Goal: Task Accomplishment & Management: Manage account settings

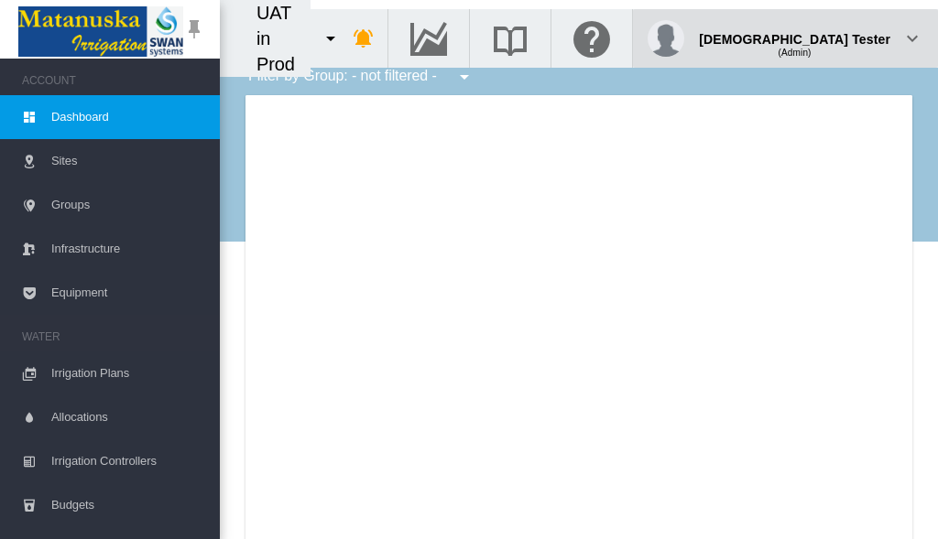
click at [844, 37] on div "(Admin)" at bounding box center [794, 46] width 191 height 18
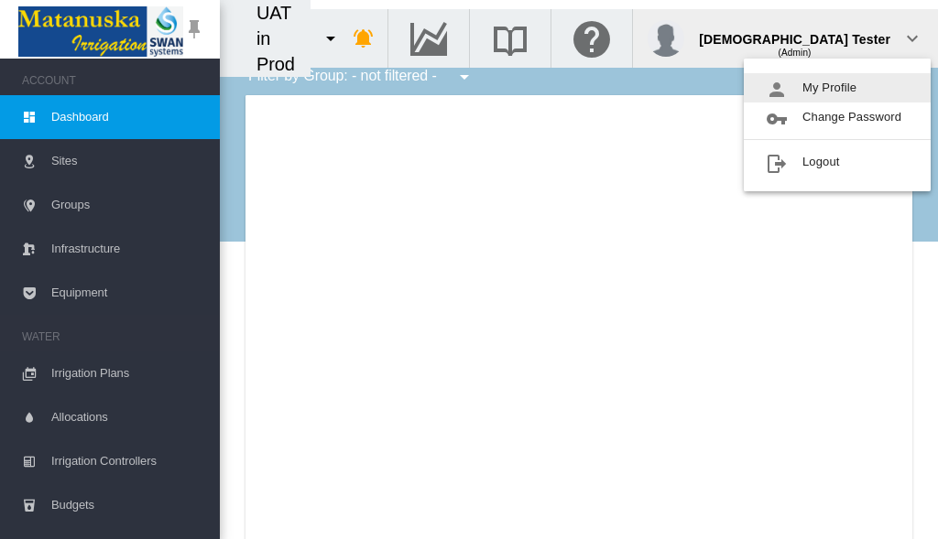
click at [837, 88] on button "My Profile" at bounding box center [837, 87] width 187 height 29
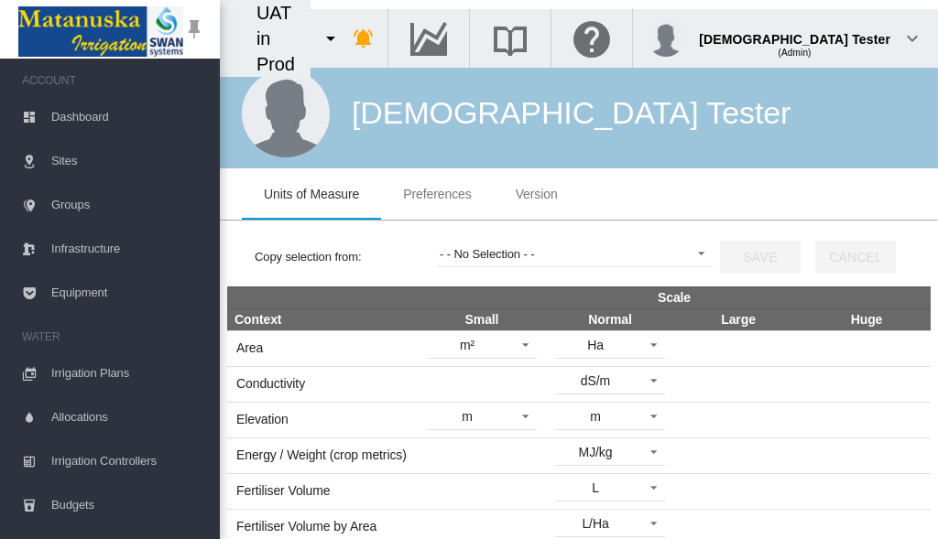
click at [437, 194] on span "Preferences" at bounding box center [437, 194] width 68 height 15
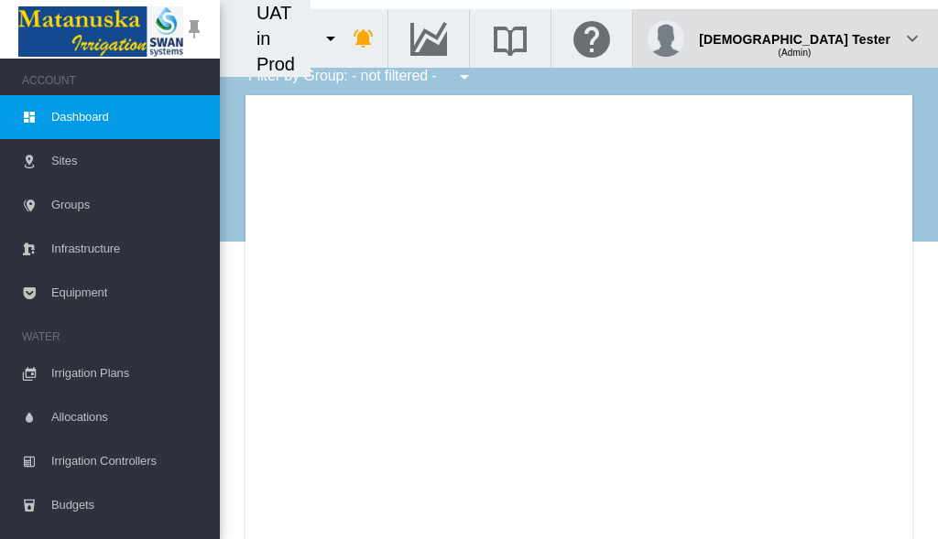
click at [844, 37] on div "(Admin)" at bounding box center [794, 46] width 191 height 18
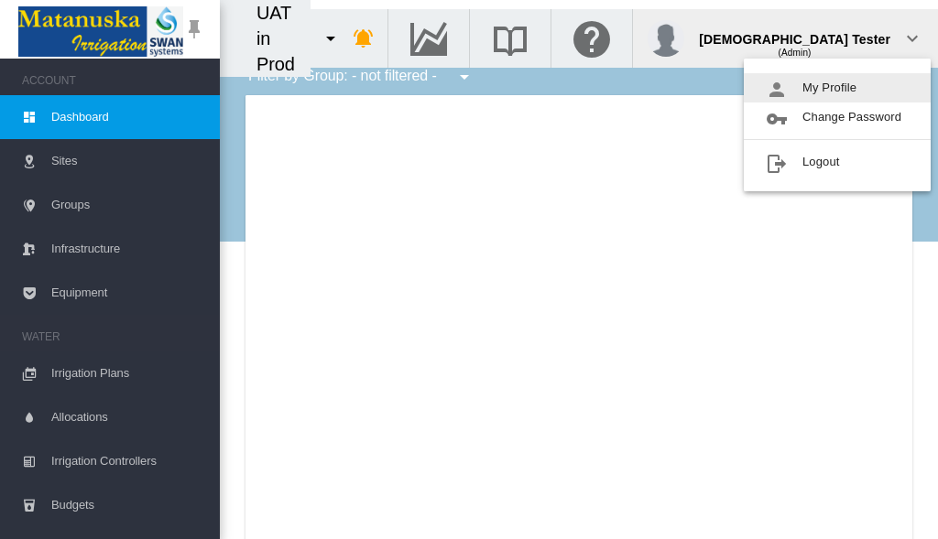
click at [837, 88] on button "My Profile" at bounding box center [837, 87] width 187 height 29
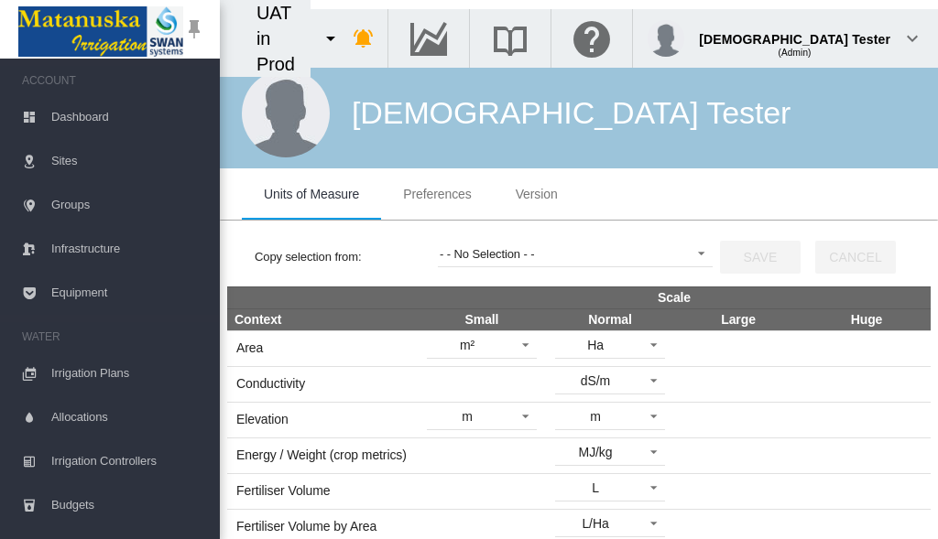
click at [437, 194] on span "Preferences" at bounding box center [437, 194] width 68 height 15
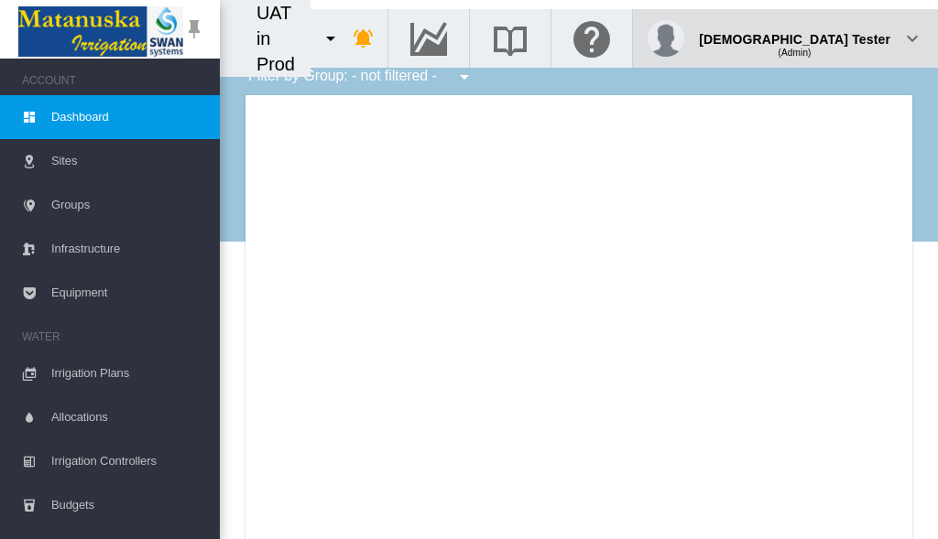
click at [844, 37] on div "(Admin)" at bounding box center [794, 46] width 191 height 18
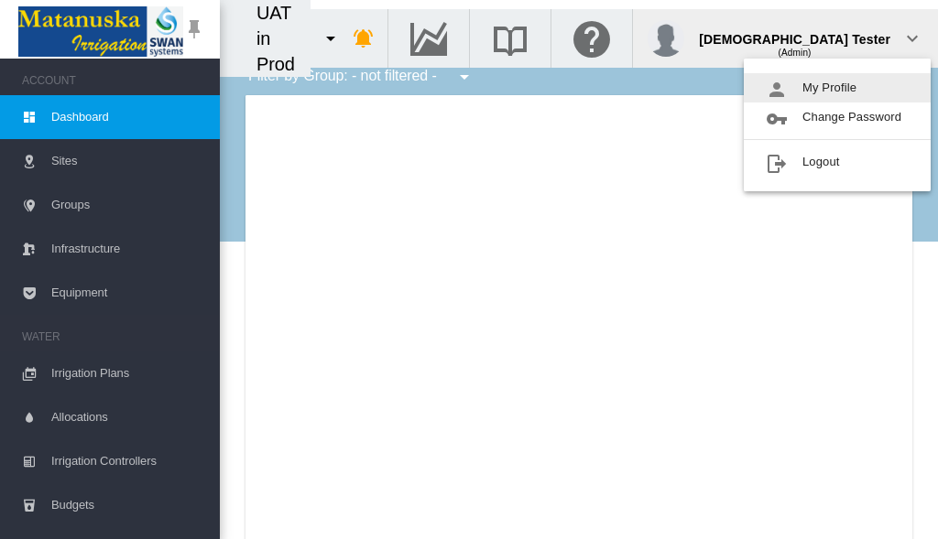
click at [837, 88] on button "My Profile" at bounding box center [837, 87] width 187 height 29
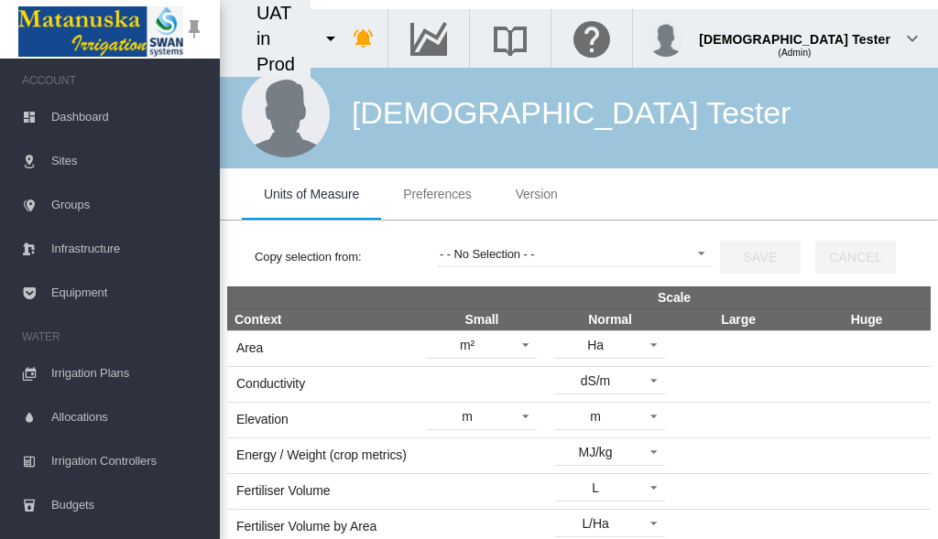
click at [437, 194] on span "Preferences" at bounding box center [437, 194] width 68 height 15
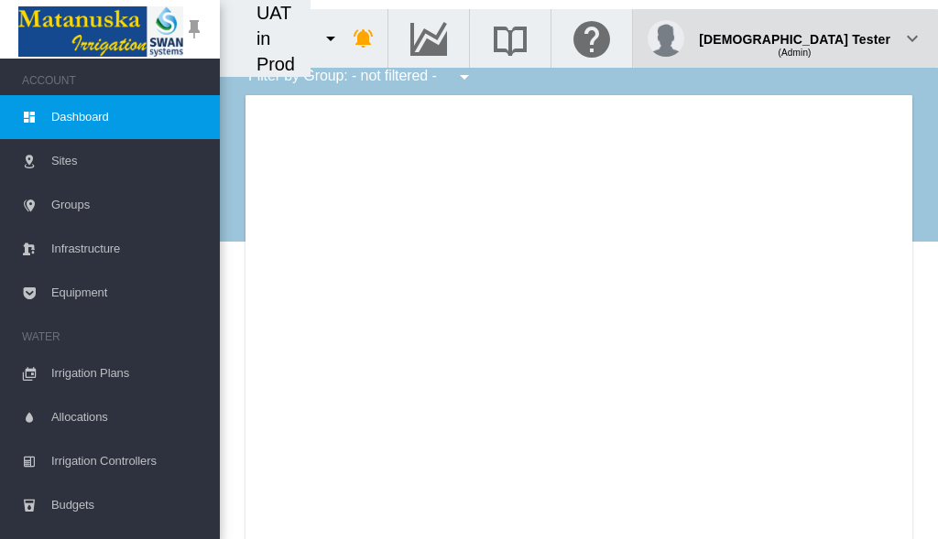
click at [844, 37] on div "(Admin)" at bounding box center [794, 46] width 191 height 18
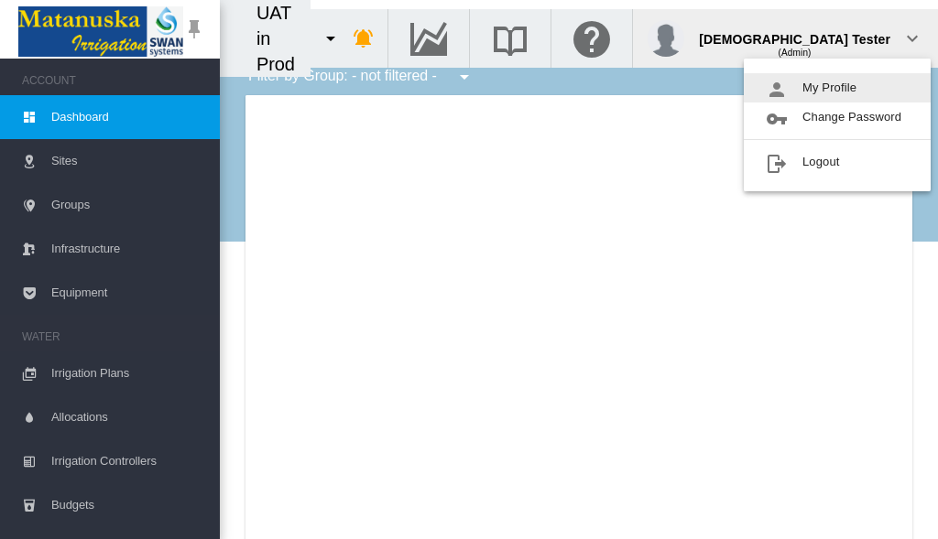
click at [837, 88] on button "My Profile" at bounding box center [837, 87] width 187 height 29
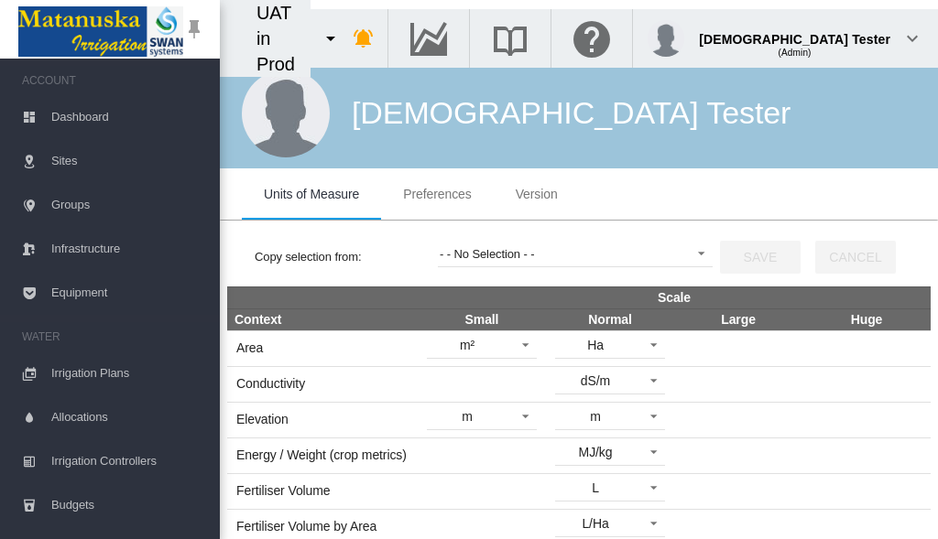
click at [437, 194] on span "Preferences" at bounding box center [437, 194] width 68 height 15
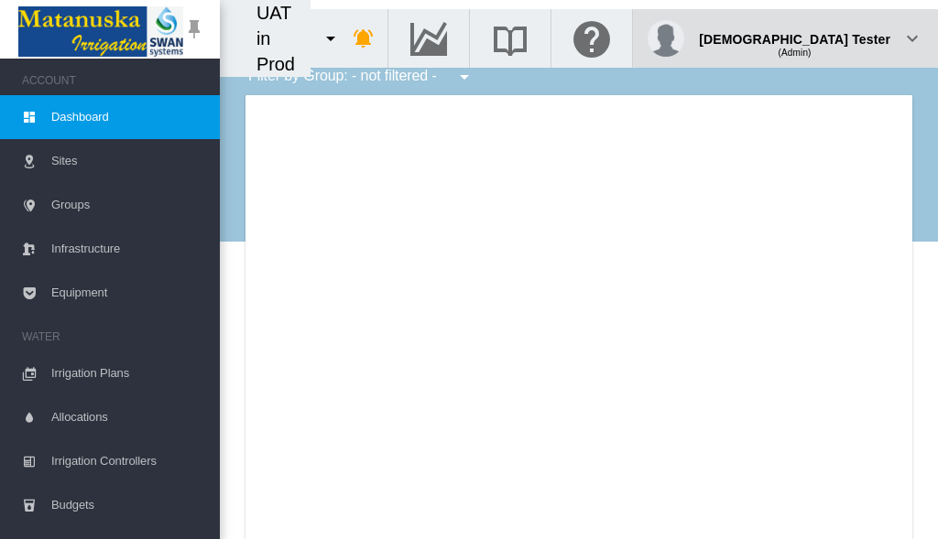
click at [844, 37] on div "(Admin)" at bounding box center [794, 46] width 191 height 18
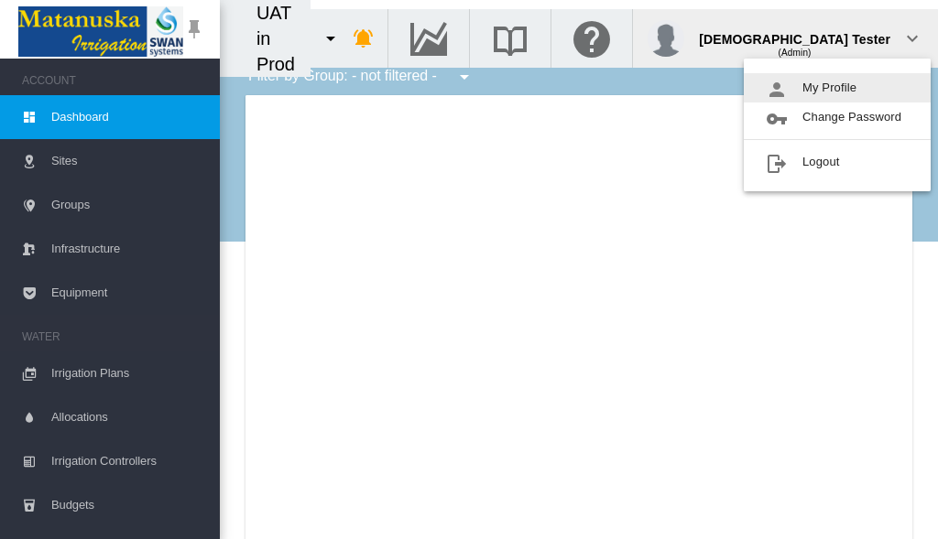
click at [837, 88] on button "My Profile" at bounding box center [837, 87] width 187 height 29
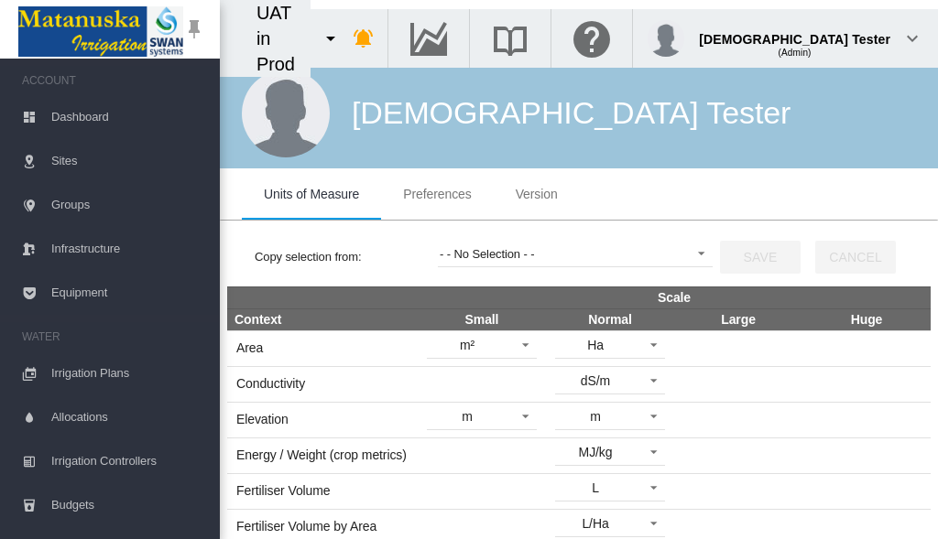
click at [437, 194] on span "Preferences" at bounding box center [437, 194] width 68 height 15
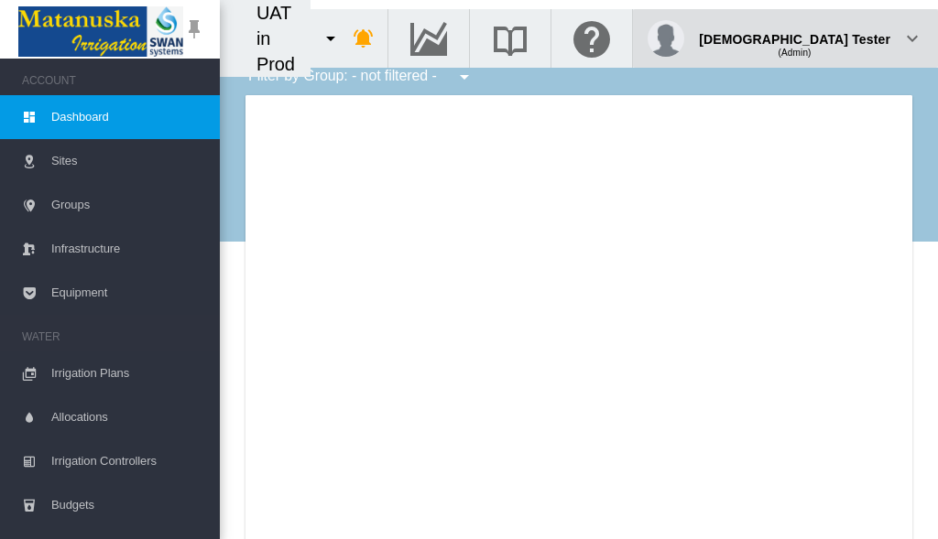
click at [844, 37] on div "(Admin)" at bounding box center [794, 46] width 191 height 18
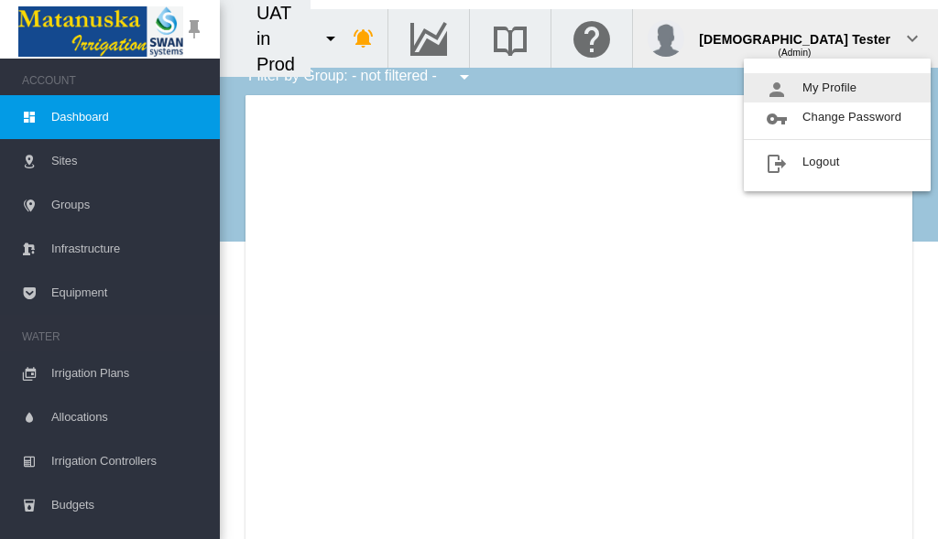
click at [837, 88] on button "My Profile" at bounding box center [837, 87] width 187 height 29
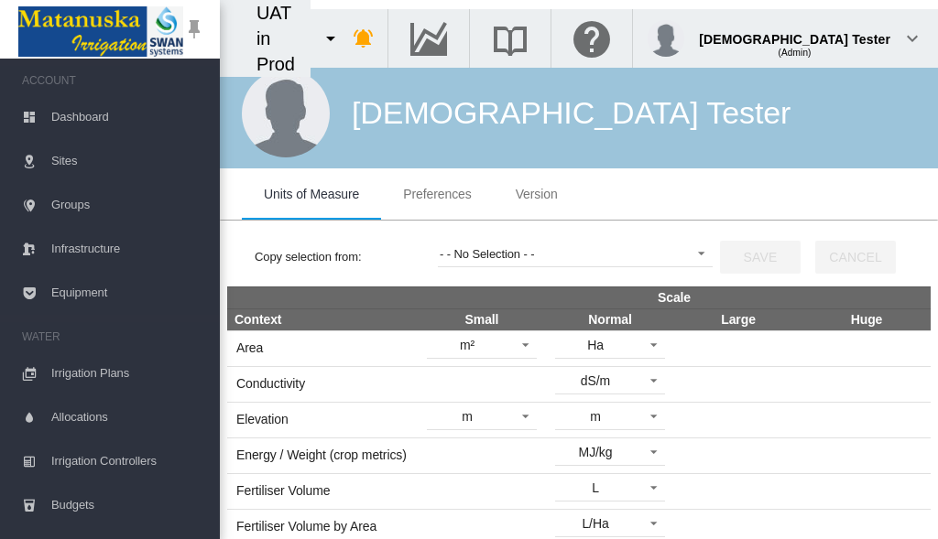
click at [437, 194] on span "Preferences" at bounding box center [437, 194] width 68 height 15
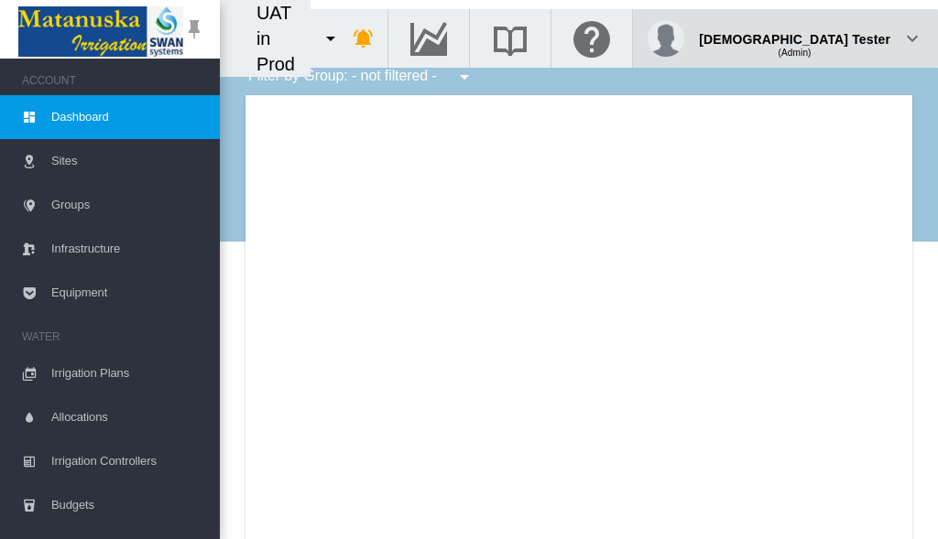
click at [844, 37] on div "(Admin)" at bounding box center [794, 46] width 191 height 18
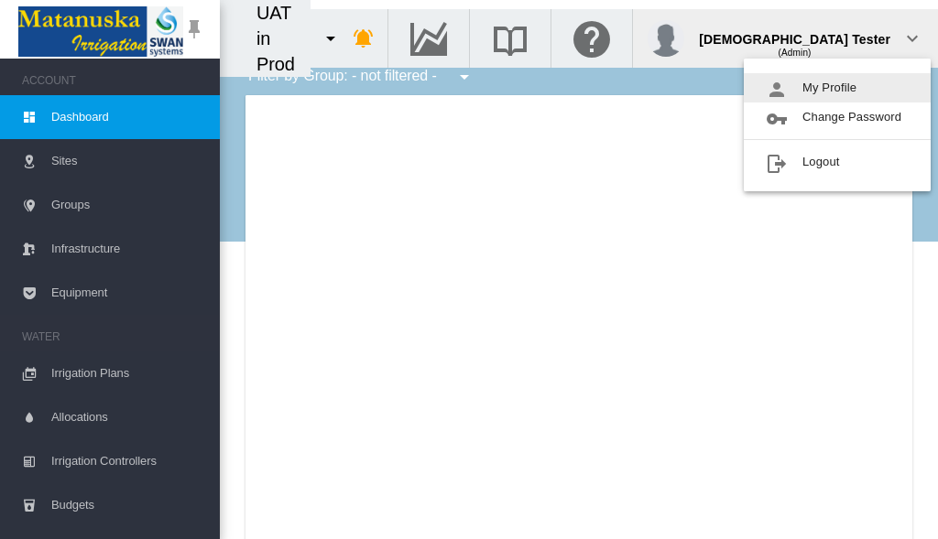
click at [837, 88] on button "My Profile" at bounding box center [837, 87] width 187 height 29
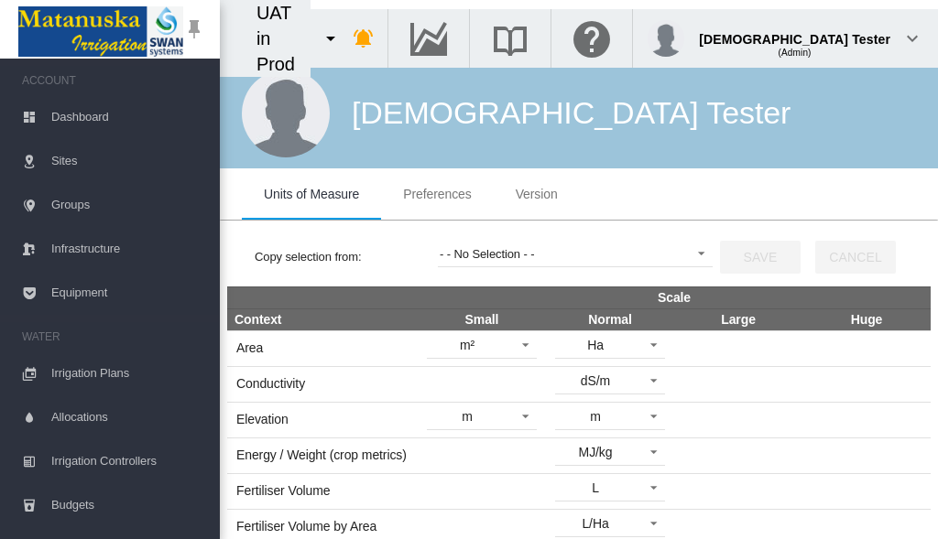
click at [437, 194] on span "Preferences" at bounding box center [437, 194] width 68 height 15
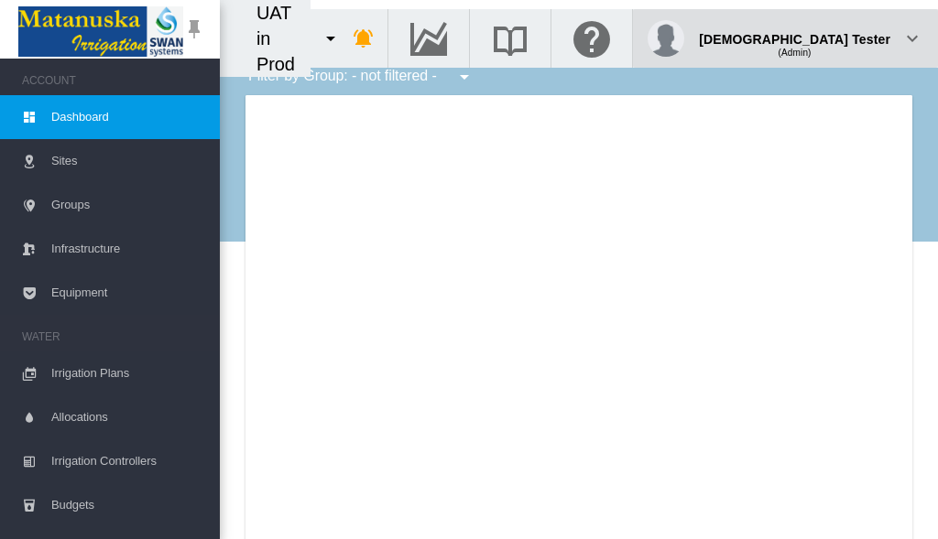
click at [844, 37] on div "(Admin)" at bounding box center [794, 46] width 191 height 18
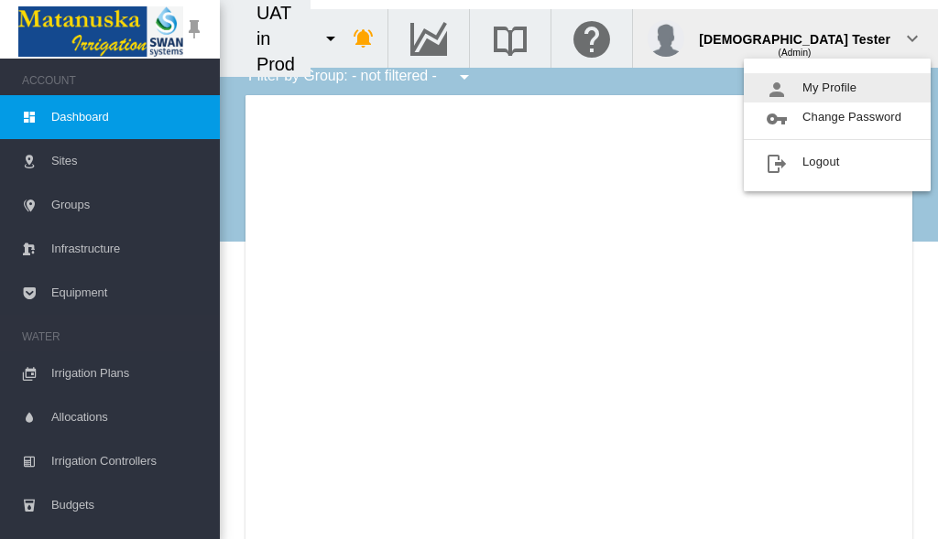
click at [837, 88] on button "My Profile" at bounding box center [837, 87] width 187 height 29
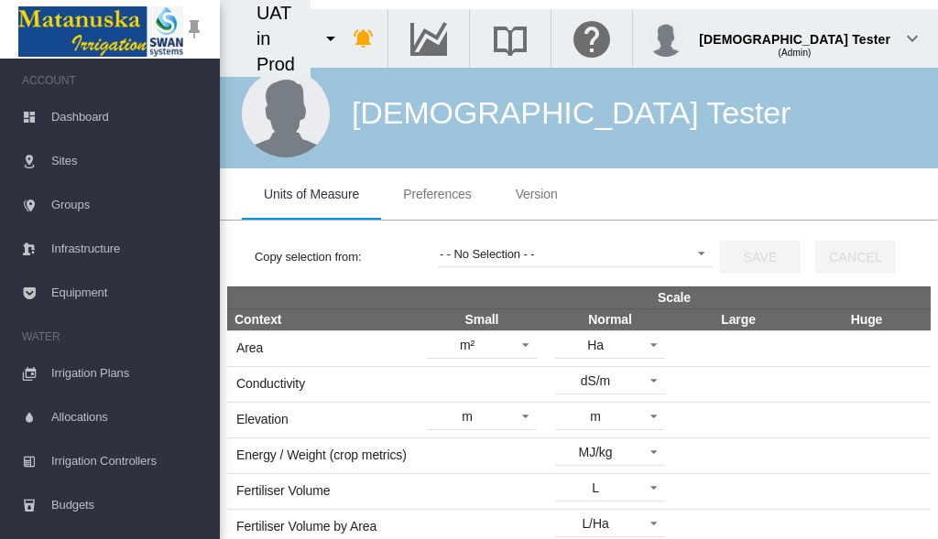
click at [437, 194] on span "Preferences" at bounding box center [437, 194] width 68 height 15
